Goal: Navigation & Orientation: Find specific page/section

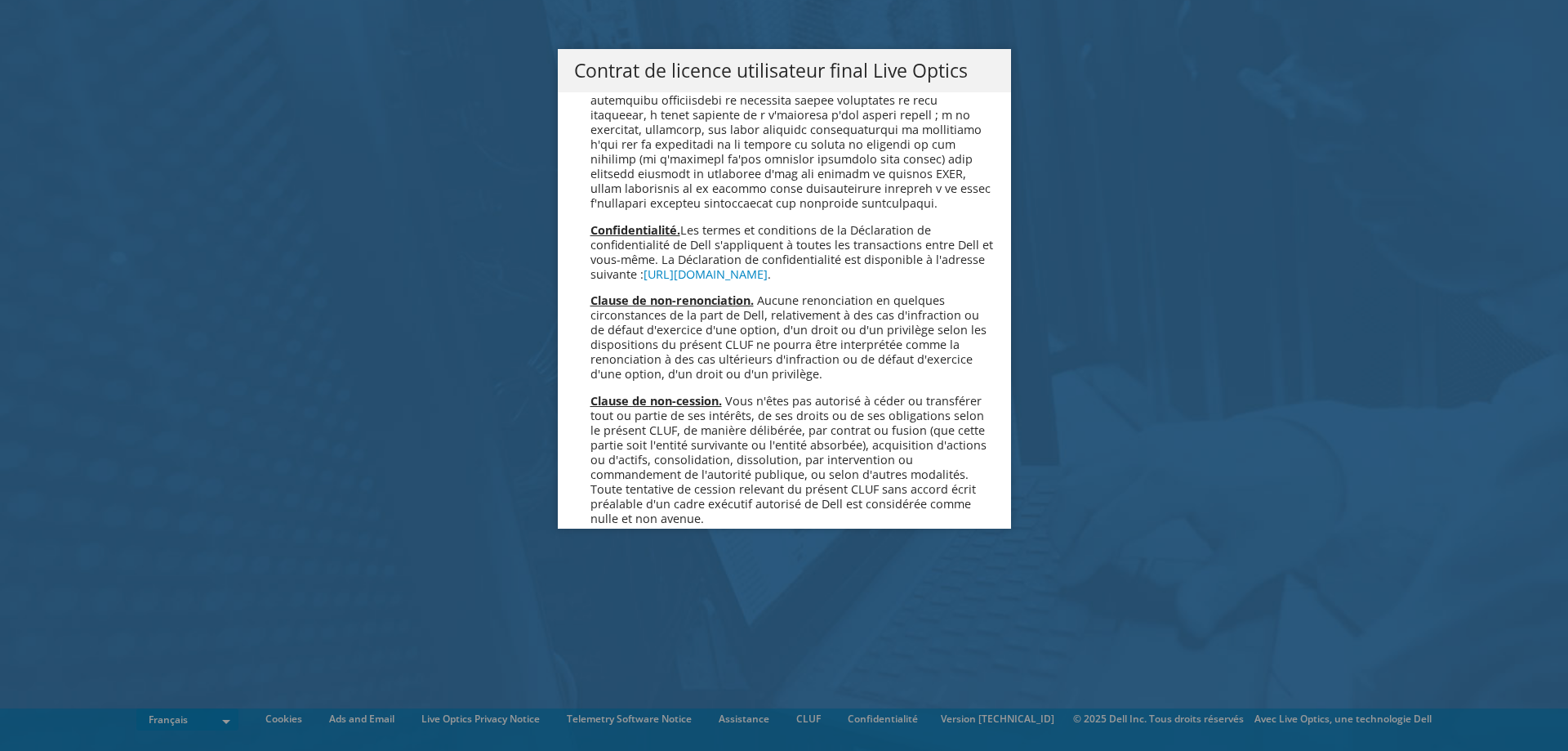
scroll to position [7223, 0]
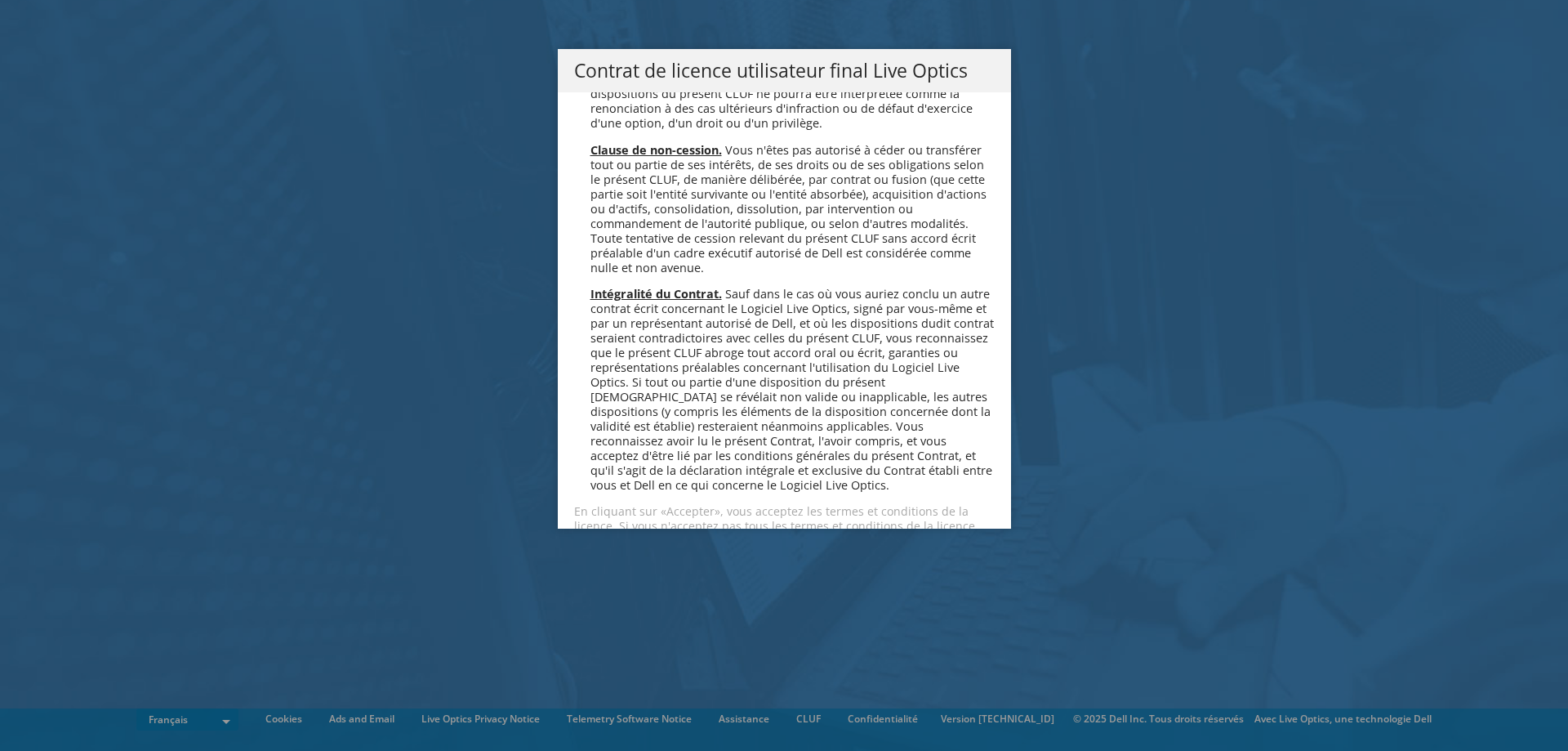
click at [557, 492] on div "Veuillez lire attentivement le contrat de licence suivant. Vous devez accepter …" at bounding box center [784, 311] width 453 height 436
click at [595, 564] on link "Accepter" at bounding box center [622, 584] width 98 height 39
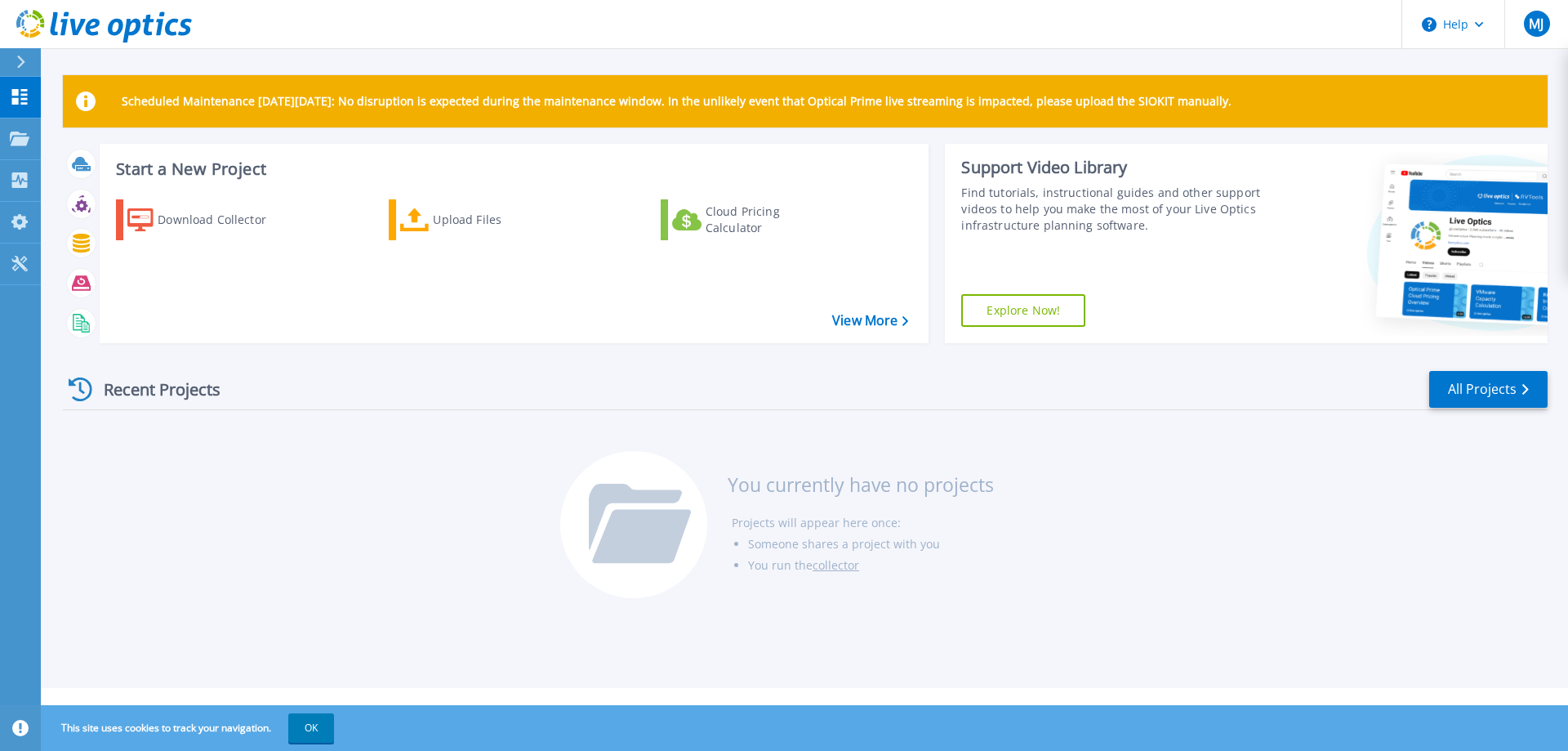
click at [1066, 428] on div "Recent Projects All Projects You currently have no projects Projects will appea…" at bounding box center [805, 485] width 1485 height 258
drag, startPoint x: 356, startPoint y: 567, endPoint x: 357, endPoint y: 588, distance: 21.0
click at [357, 588] on div "Recent Projects All Projects You currently have no projects Projects will appea…" at bounding box center [805, 485] width 1485 height 258
click at [482, 615] on div "Scheduled Maintenance on Monday 22nd September: No disruption is expected durin…" at bounding box center [804, 343] width 1527 height 688
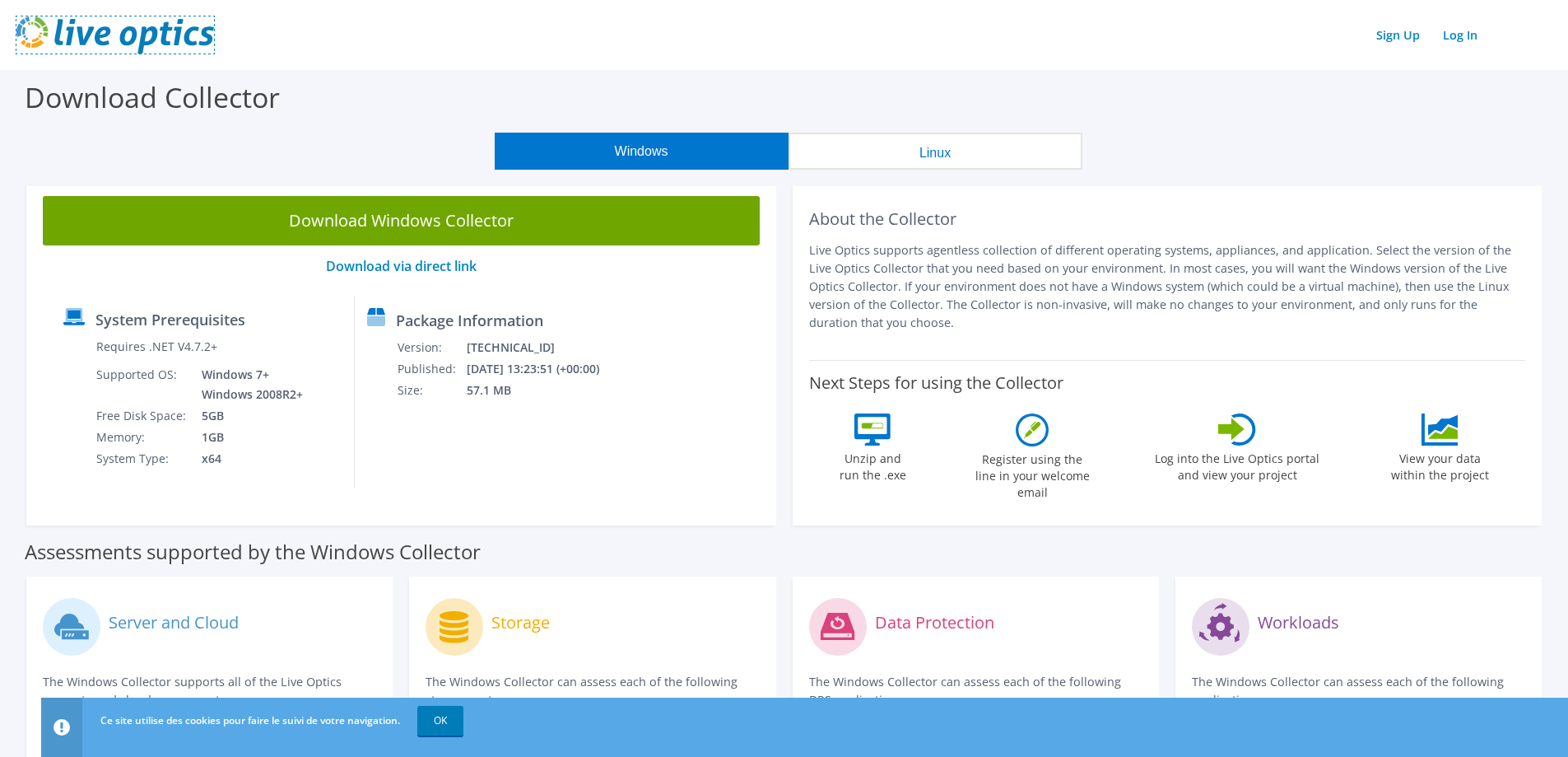
click at [157, 43] on img at bounding box center [115, 35] width 198 height 37
